Goal: Information Seeking & Learning: Learn about a topic

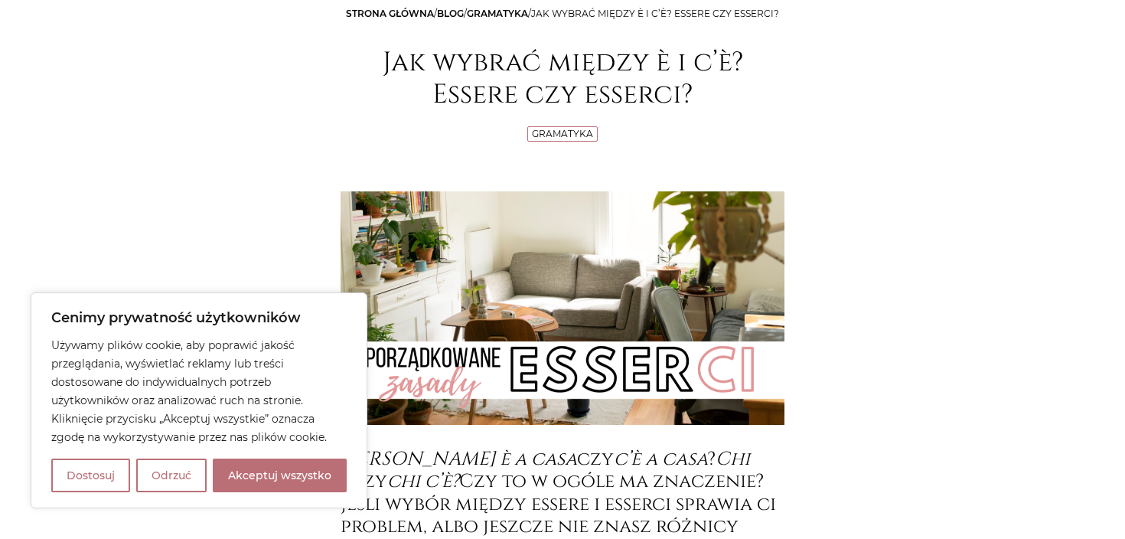
scroll to position [507, 0]
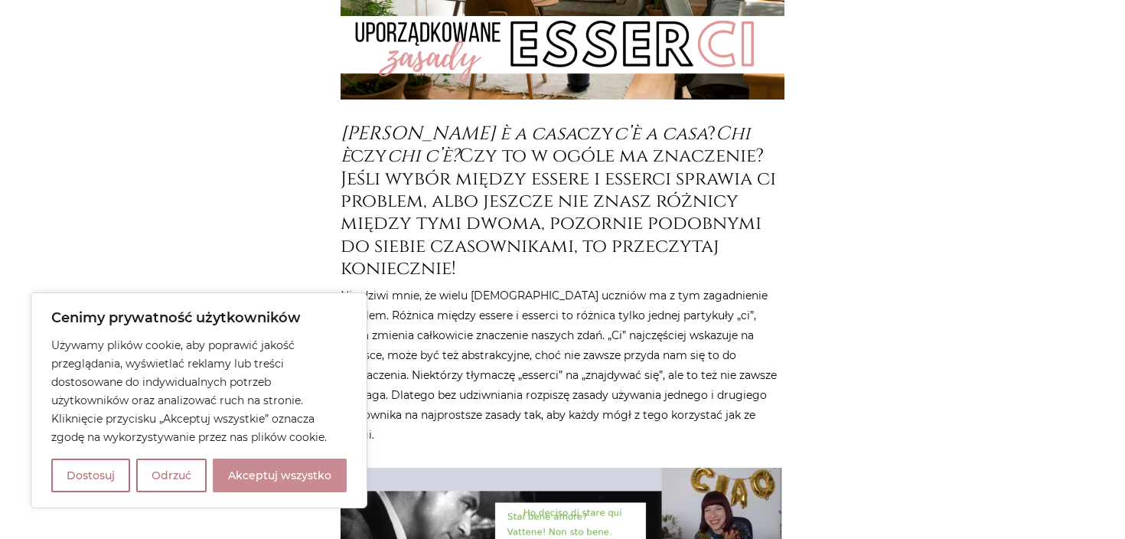
click at [282, 471] on button "Akceptuj wszystko" at bounding box center [280, 475] width 134 height 34
checkbox input "true"
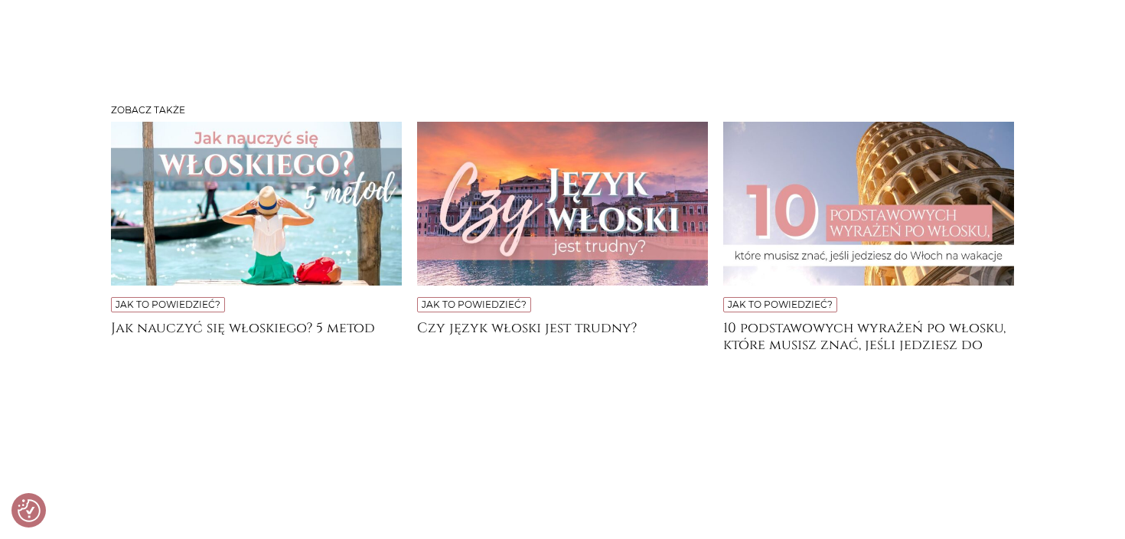
scroll to position [3425, 0]
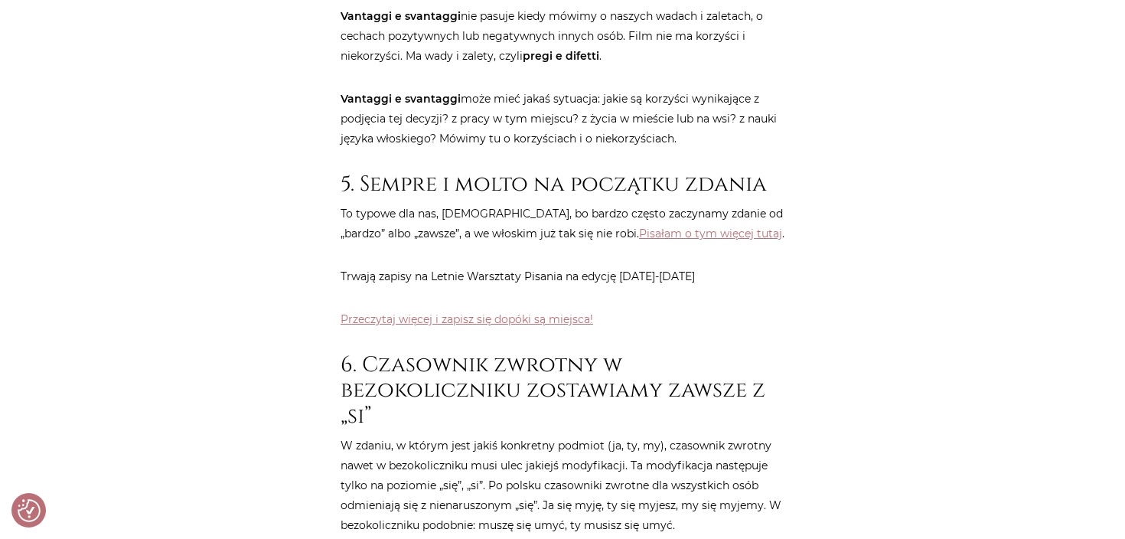
scroll to position [3336, 0]
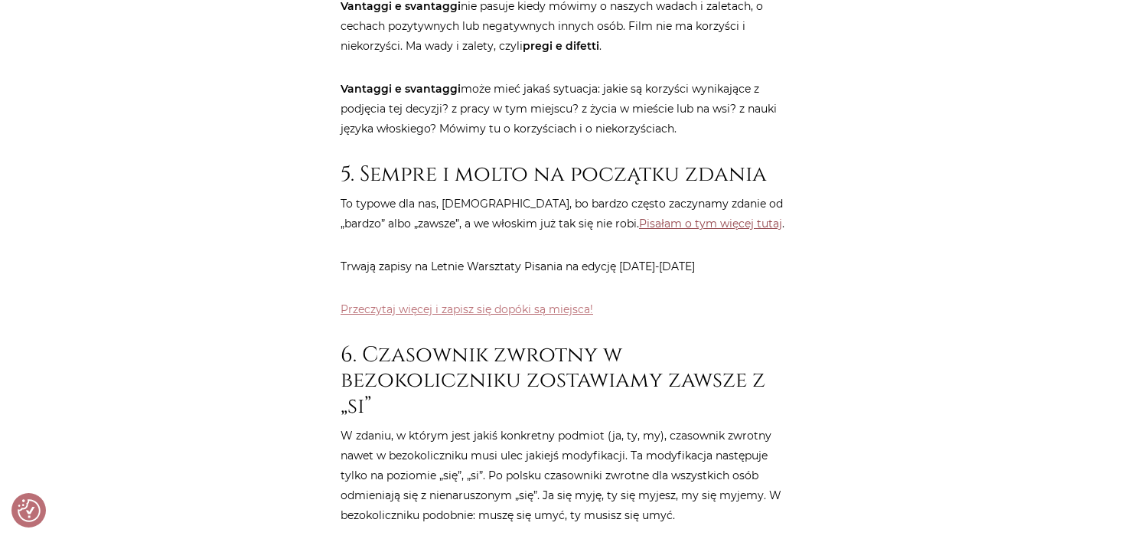
click at [679, 217] on link "Pisałam o tym więcej tutaj" at bounding box center [710, 224] width 143 height 14
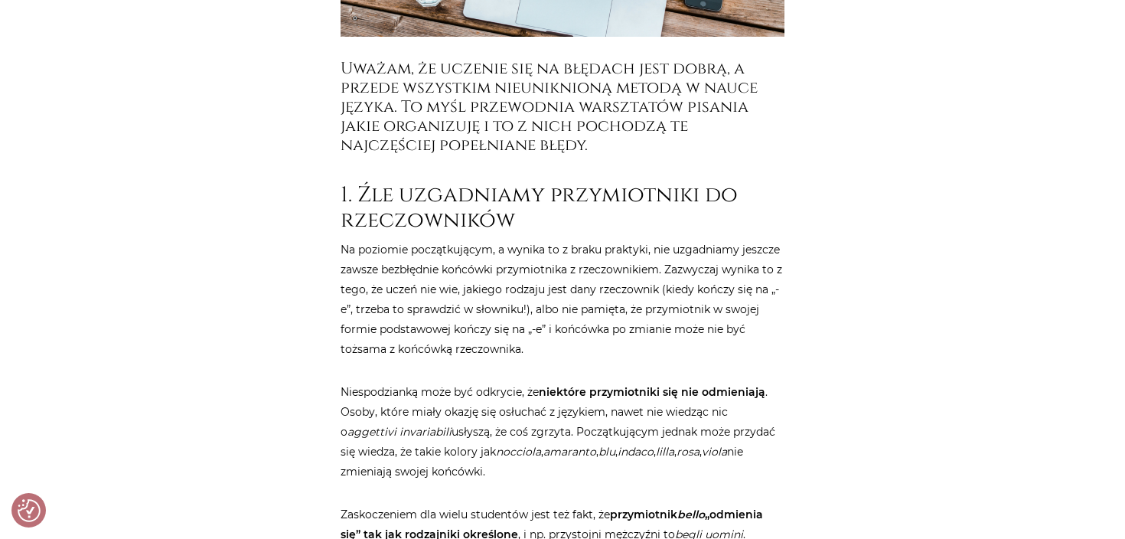
scroll to position [2321, 0]
